Goal: Navigation & Orientation: Find specific page/section

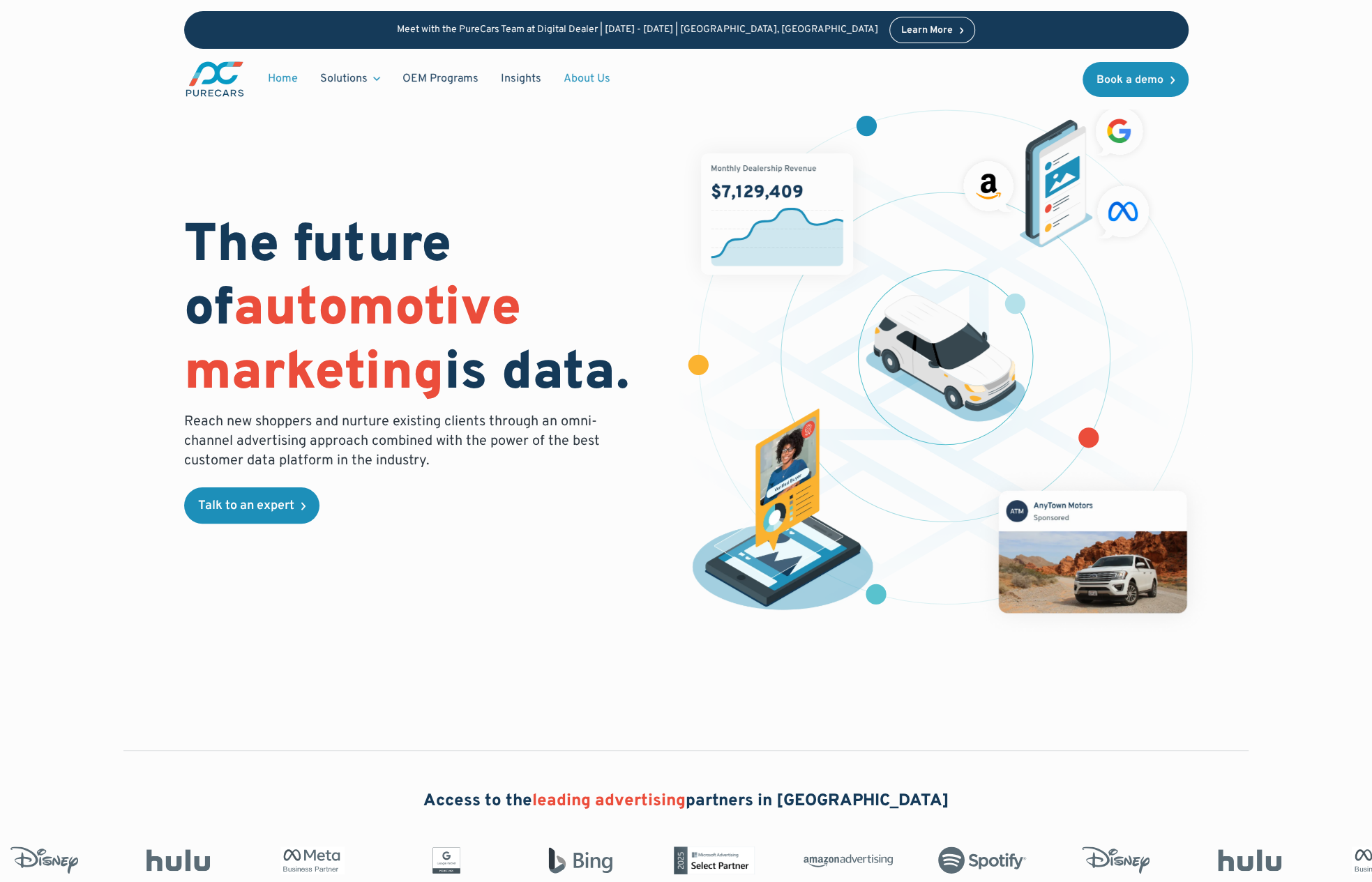
click at [575, 72] on link "About Us" at bounding box center [587, 78] width 69 height 26
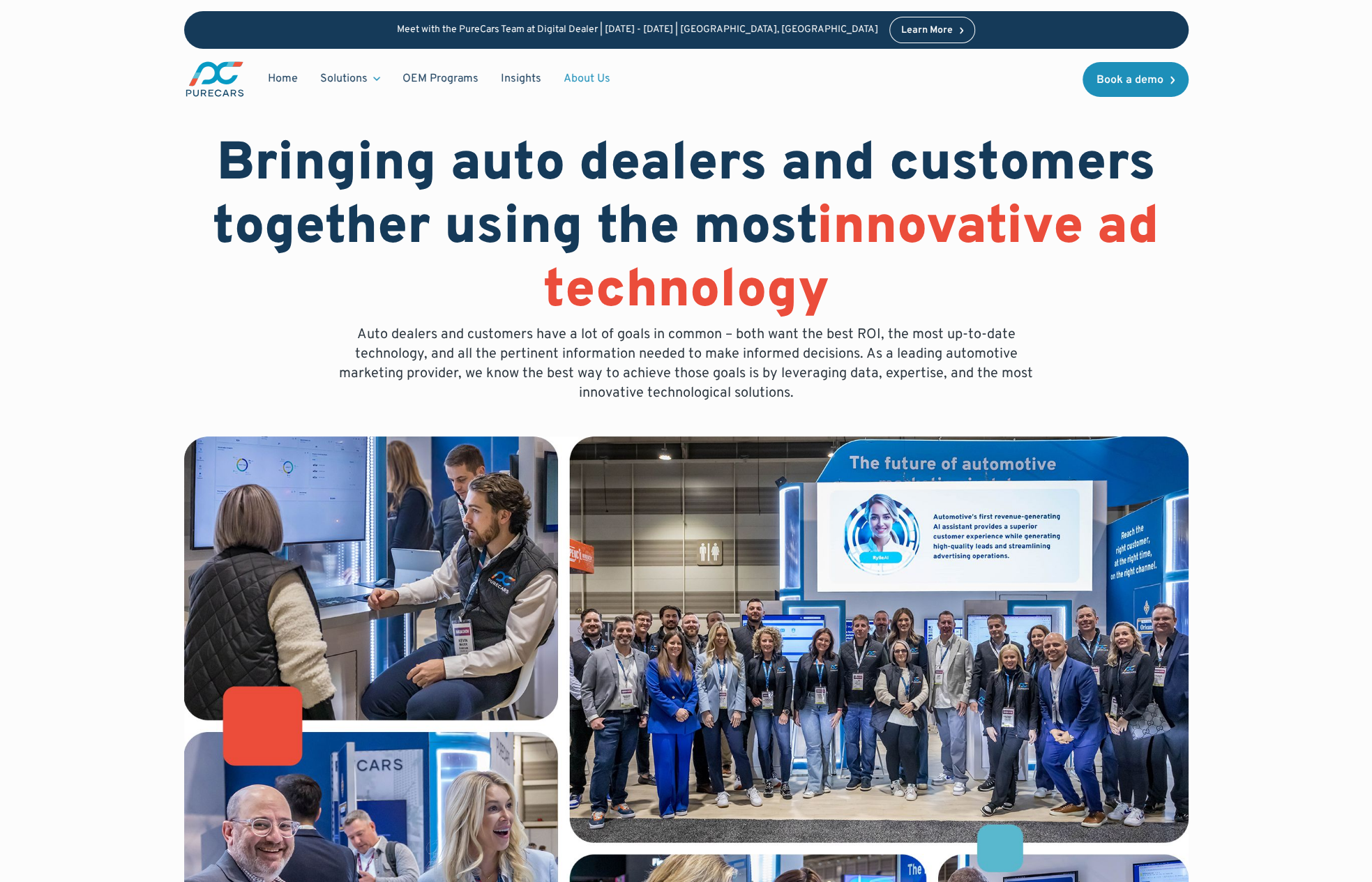
drag, startPoint x: 1369, startPoint y: 127, endPoint x: 1369, endPoint y: 196, distance: 69.0
click at [1369, 197] on div "Bringing auto dealers and customers together using the most innovative ad techn…" at bounding box center [686, 592] width 1372 height 1183
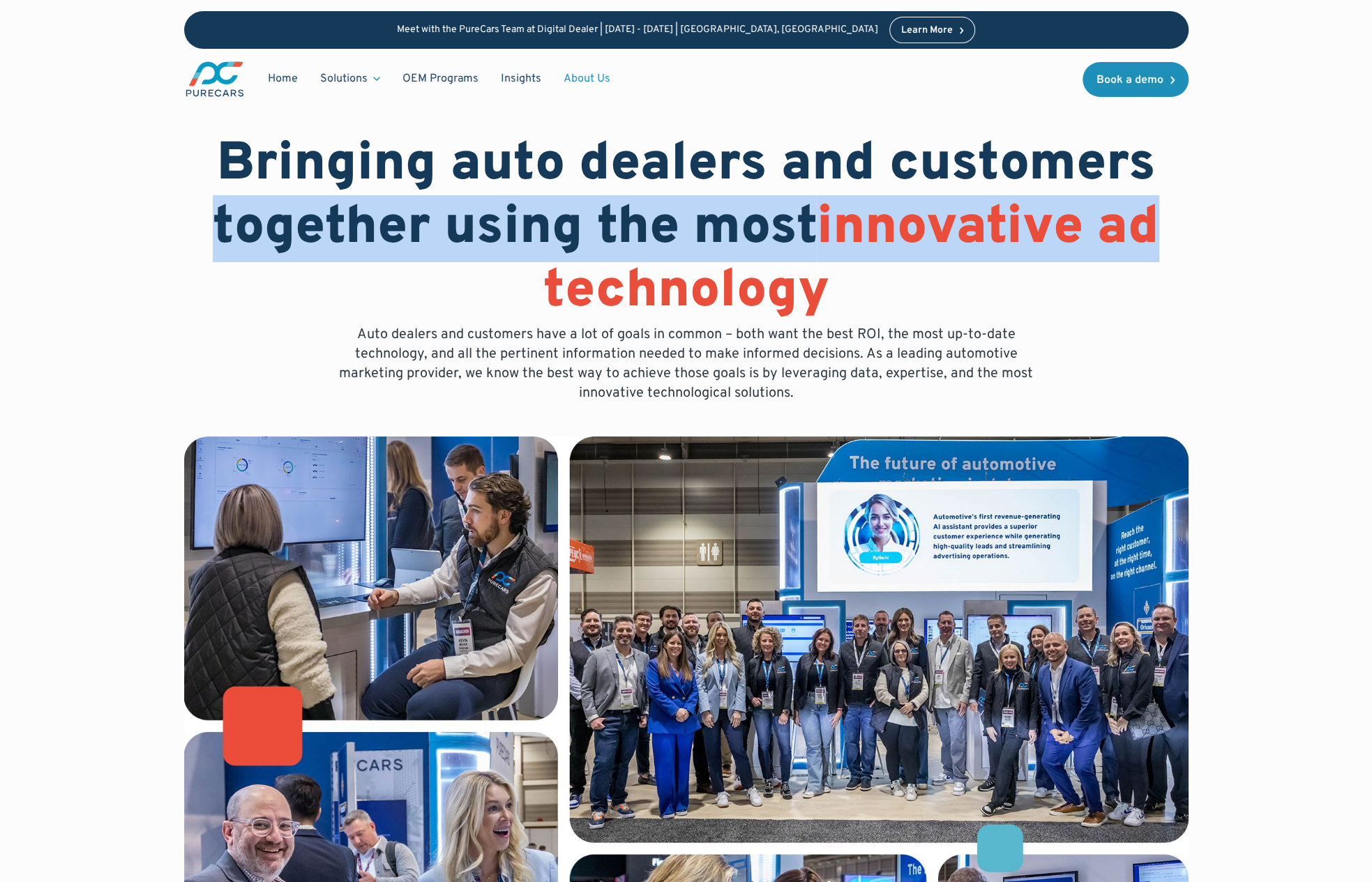
drag, startPoint x: 1371, startPoint y: 146, endPoint x: 1380, endPoint y: 206, distance: 60.7
click at [1371, 206] on html "Meet with the PureCars Team at Digital Dealer | October 14th - October 15th | L…" at bounding box center [686, 441] width 1372 height 882
drag, startPoint x: 1380, startPoint y: 206, endPoint x: 1348, endPoint y: 170, distance: 48.2
click at [1350, 170] on div "Bringing auto dealers and customers together using the most innovative ad techn…" at bounding box center [686, 592] width 1372 height 1183
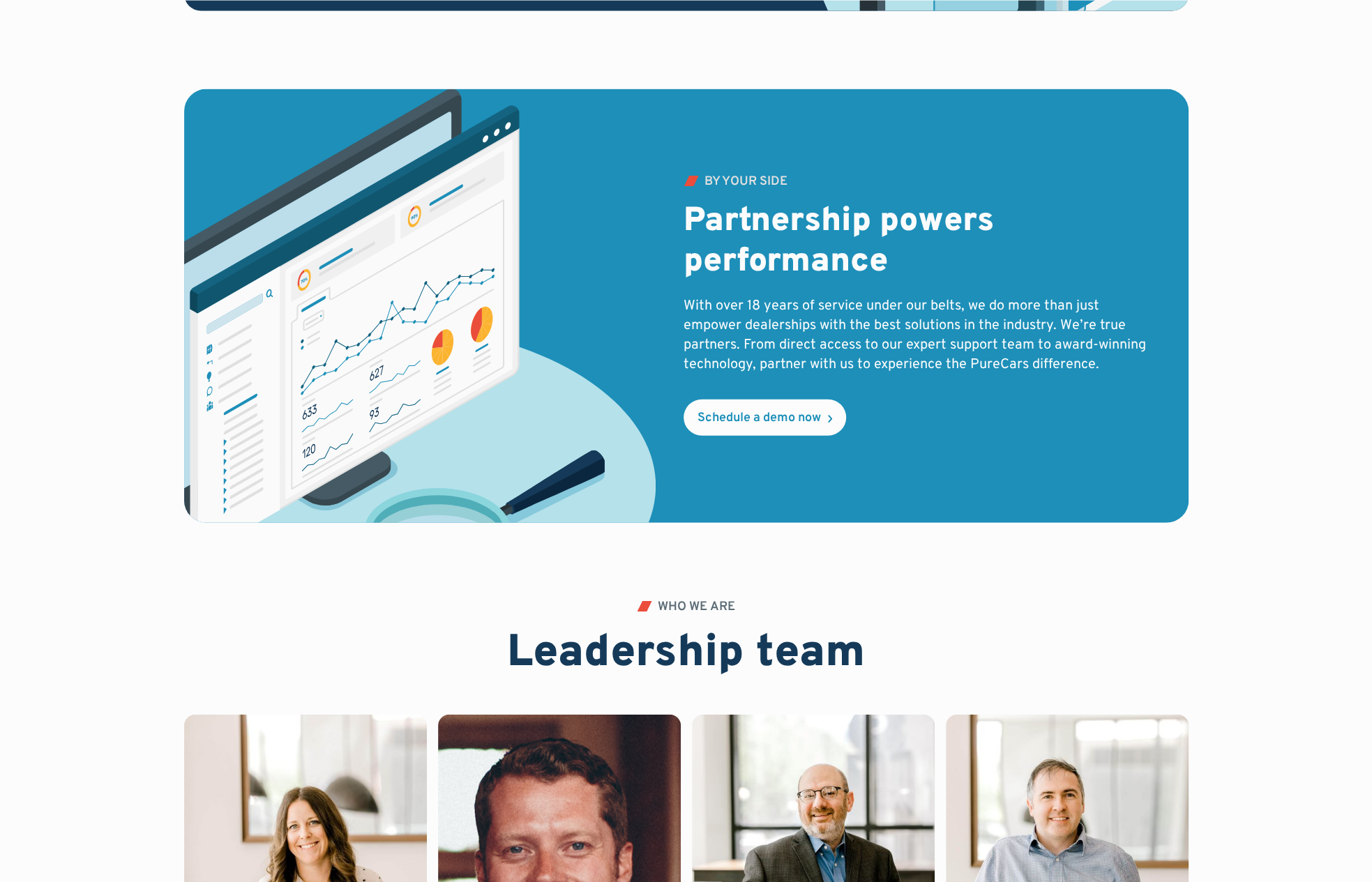
scroll to position [3872, 0]
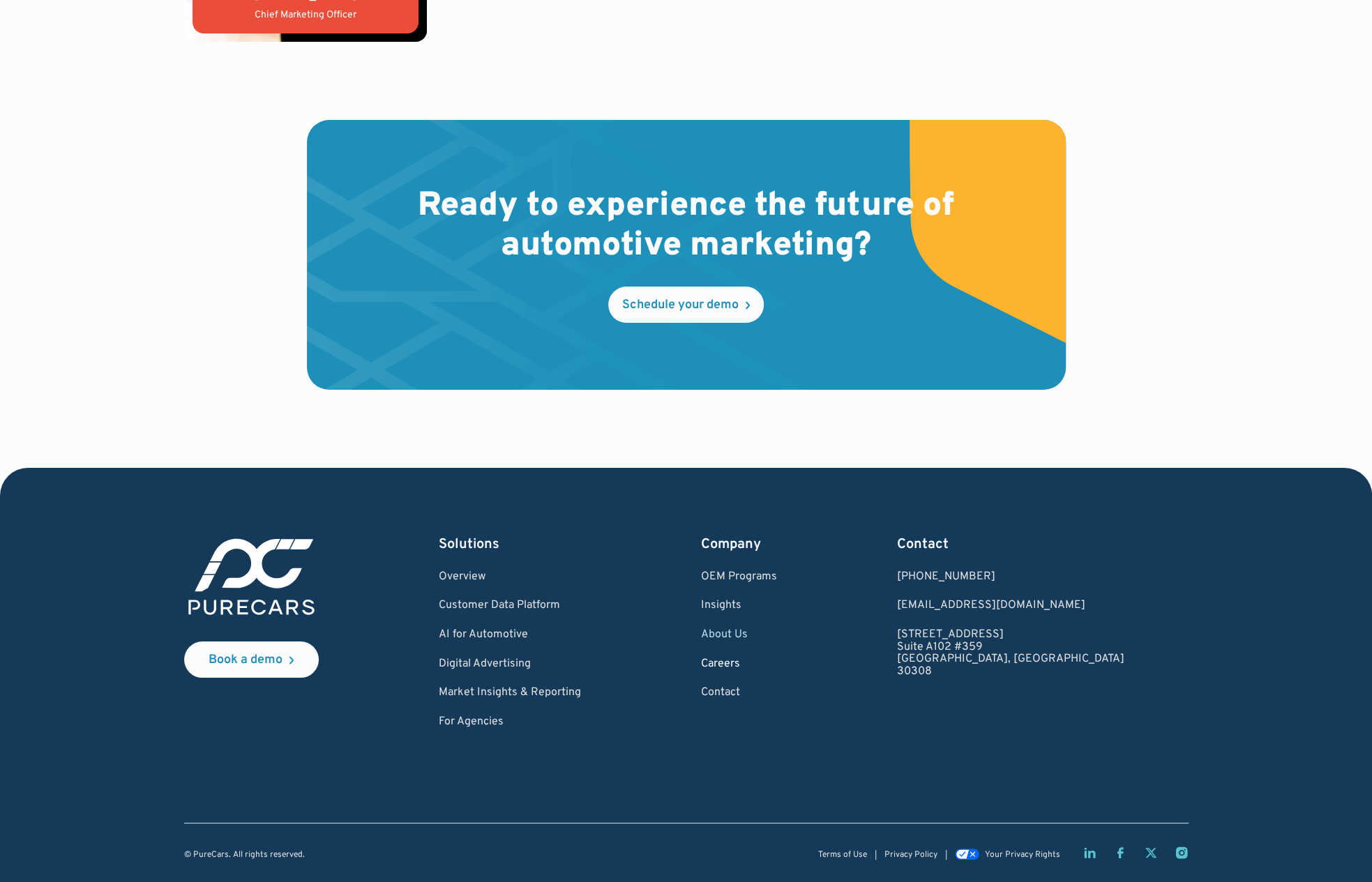
click at [773, 661] on link "Careers" at bounding box center [739, 664] width 76 height 13
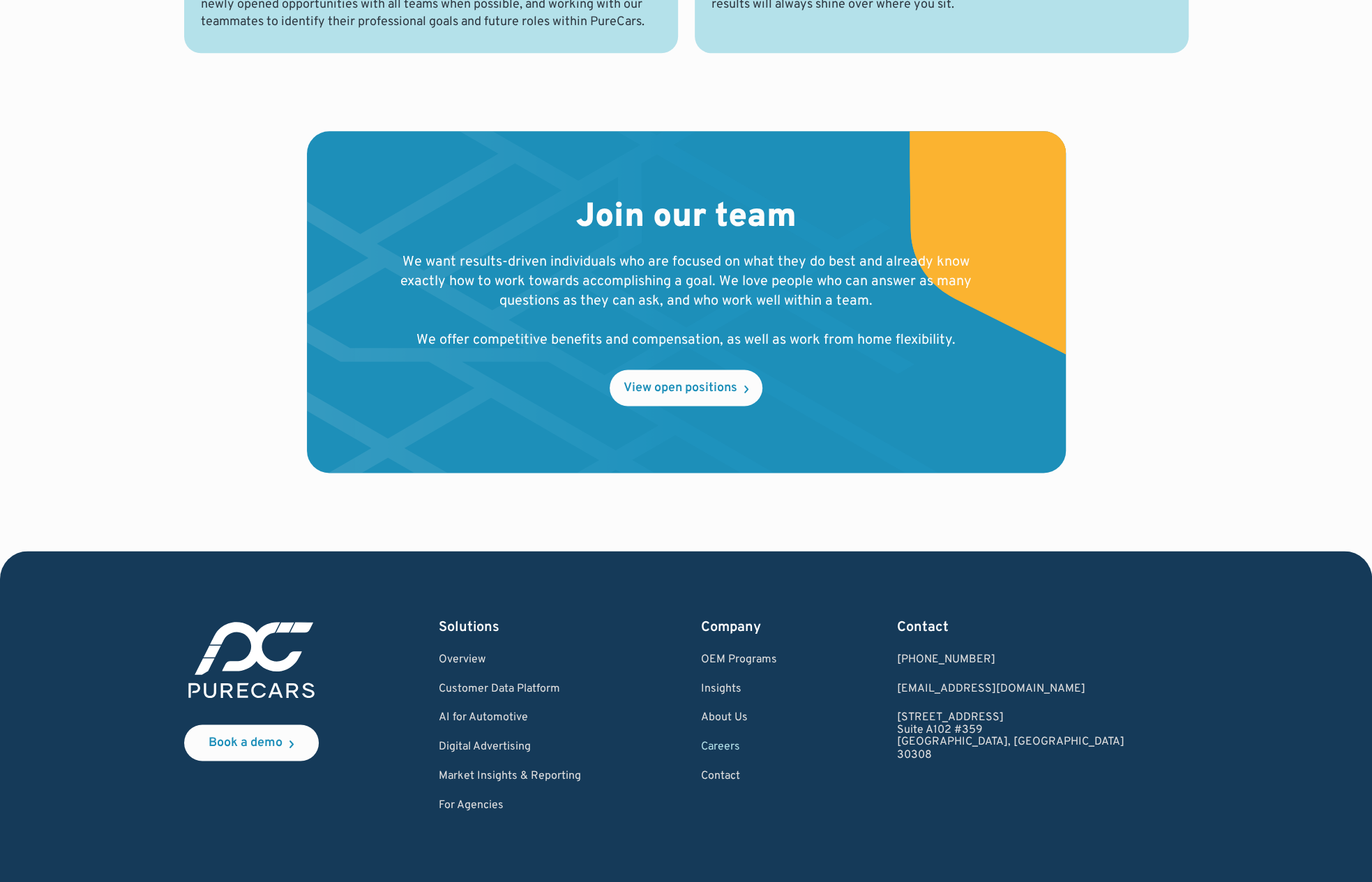
scroll to position [1303, 0]
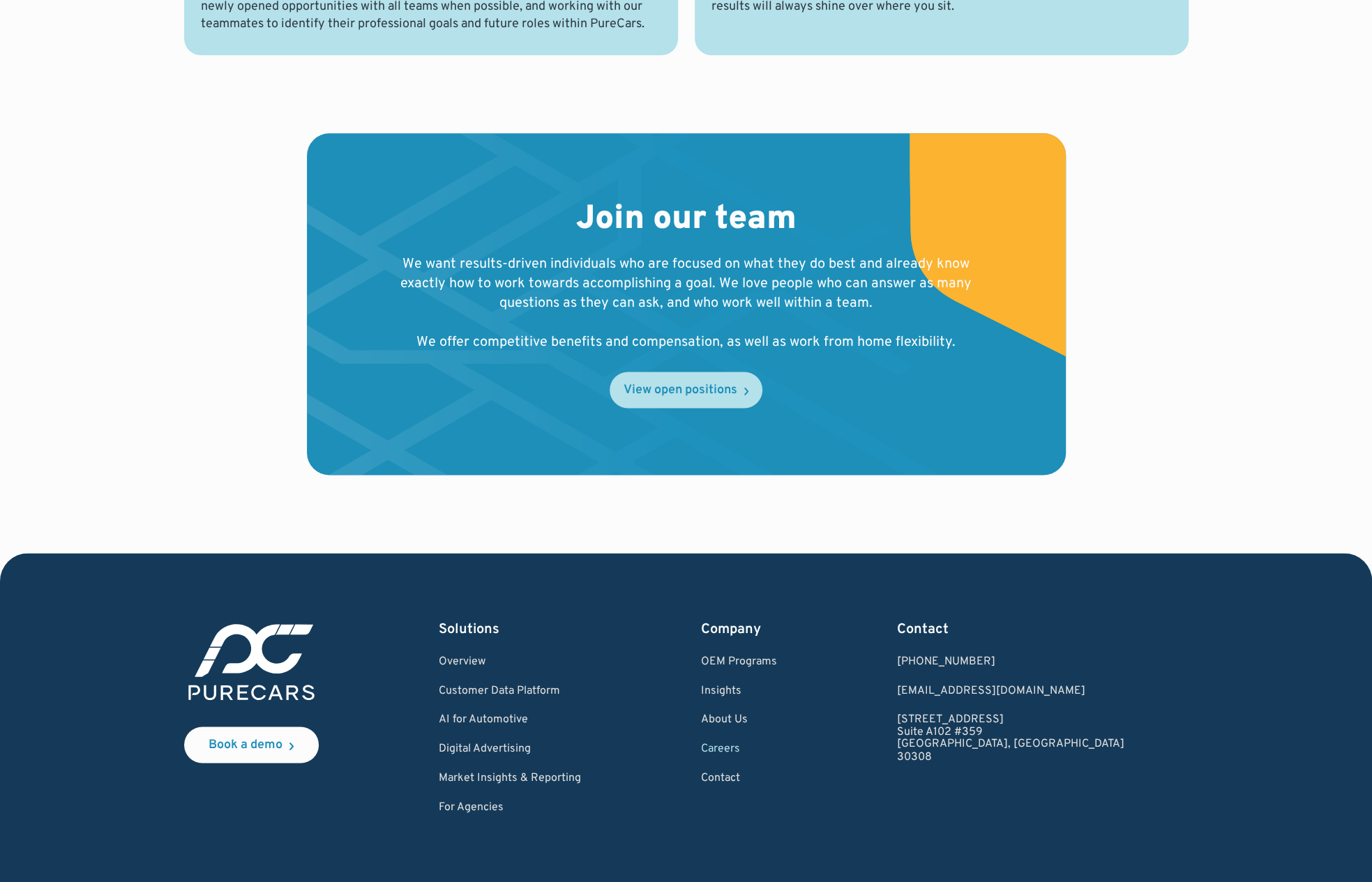
click at [697, 386] on div "View open positions" at bounding box center [681, 390] width 114 height 13
